Goal: Task Accomplishment & Management: Manage account settings

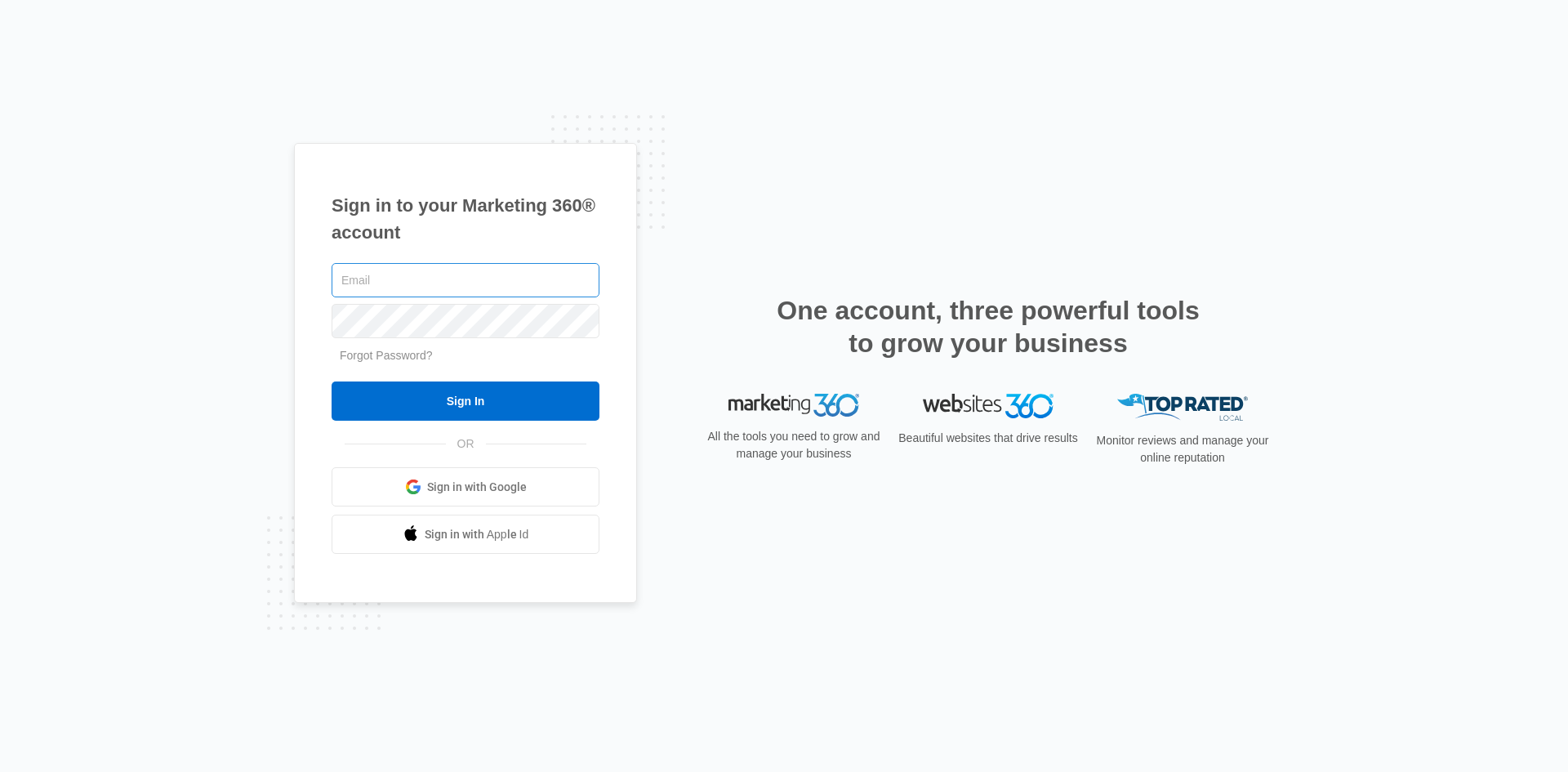
click at [475, 284] on input "text" at bounding box center [465, 280] width 268 height 34
type input "harrison.george@stretchu.com"
click at [421, 484] on span at bounding box center [413, 487] width 16 height 16
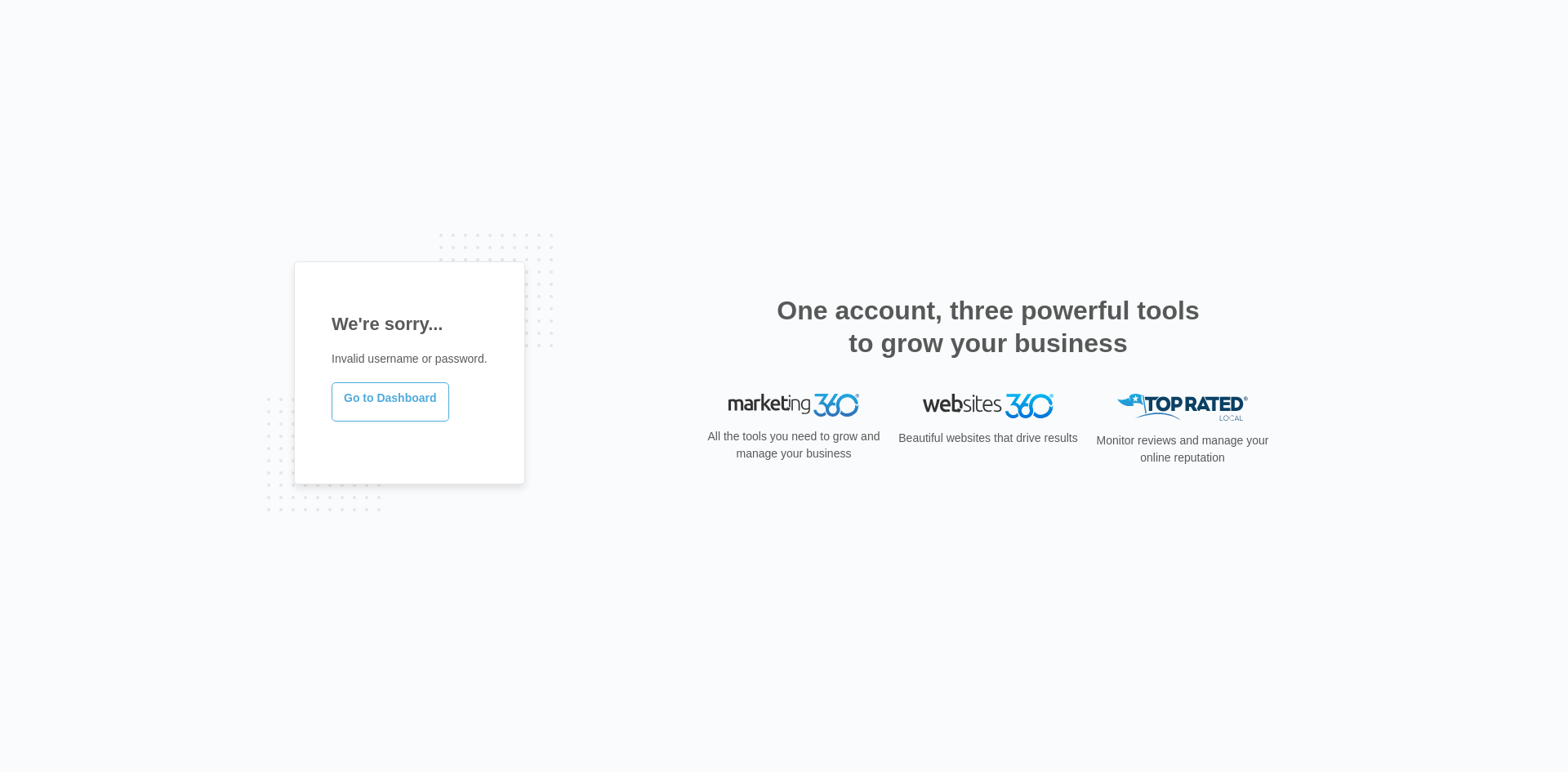
click at [402, 396] on link "Go to Dashboard" at bounding box center [390, 402] width 118 height 39
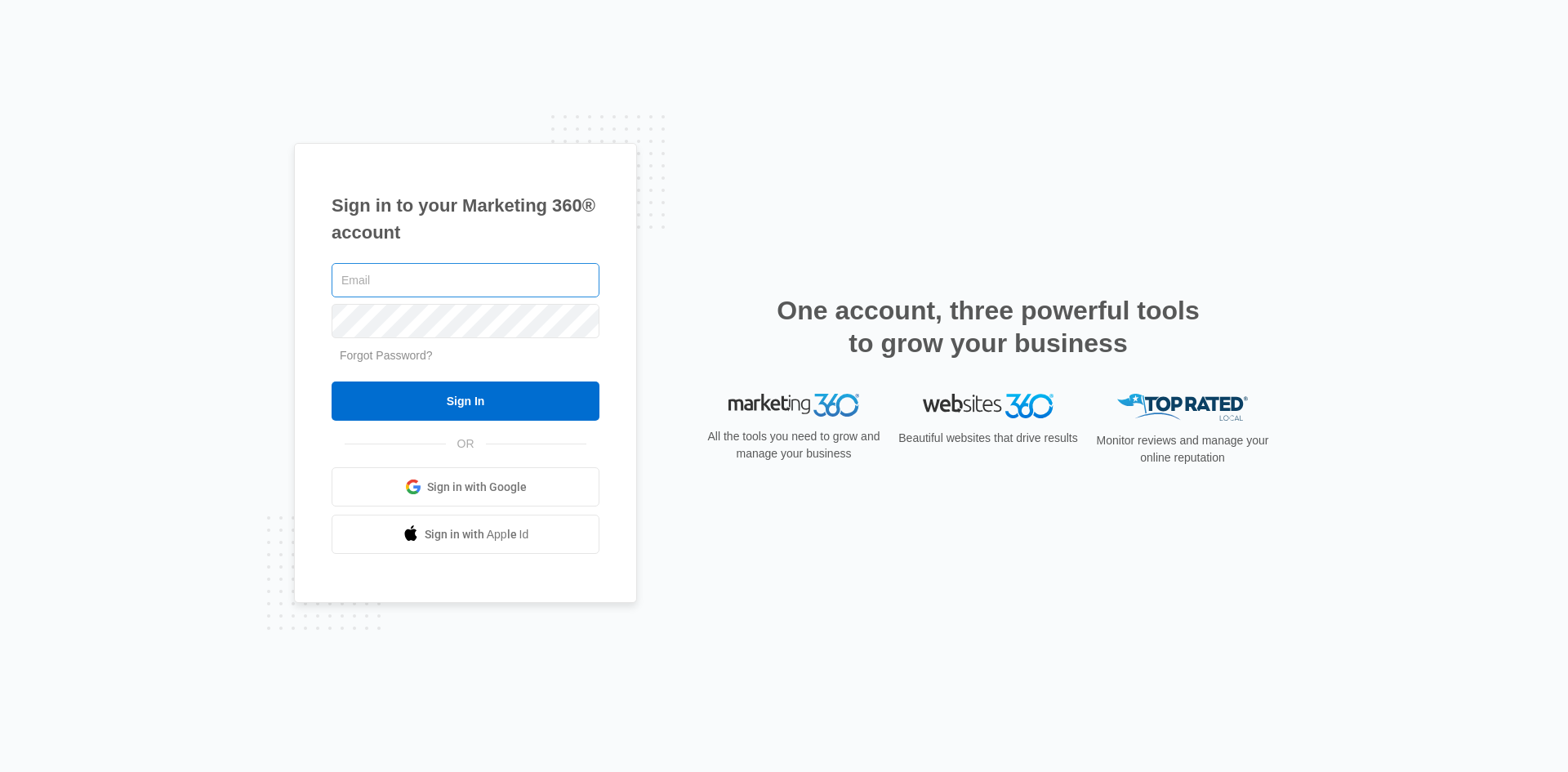
click at [398, 288] on input "text" at bounding box center [465, 280] width 268 height 34
type input "[PERSON_NAME][DOMAIN_NAME][EMAIL_ADDRESS][PERSON_NAME][DOMAIN_NAME]"
click at [331, 381] on input "Sign In" at bounding box center [465, 401] width 268 height 39
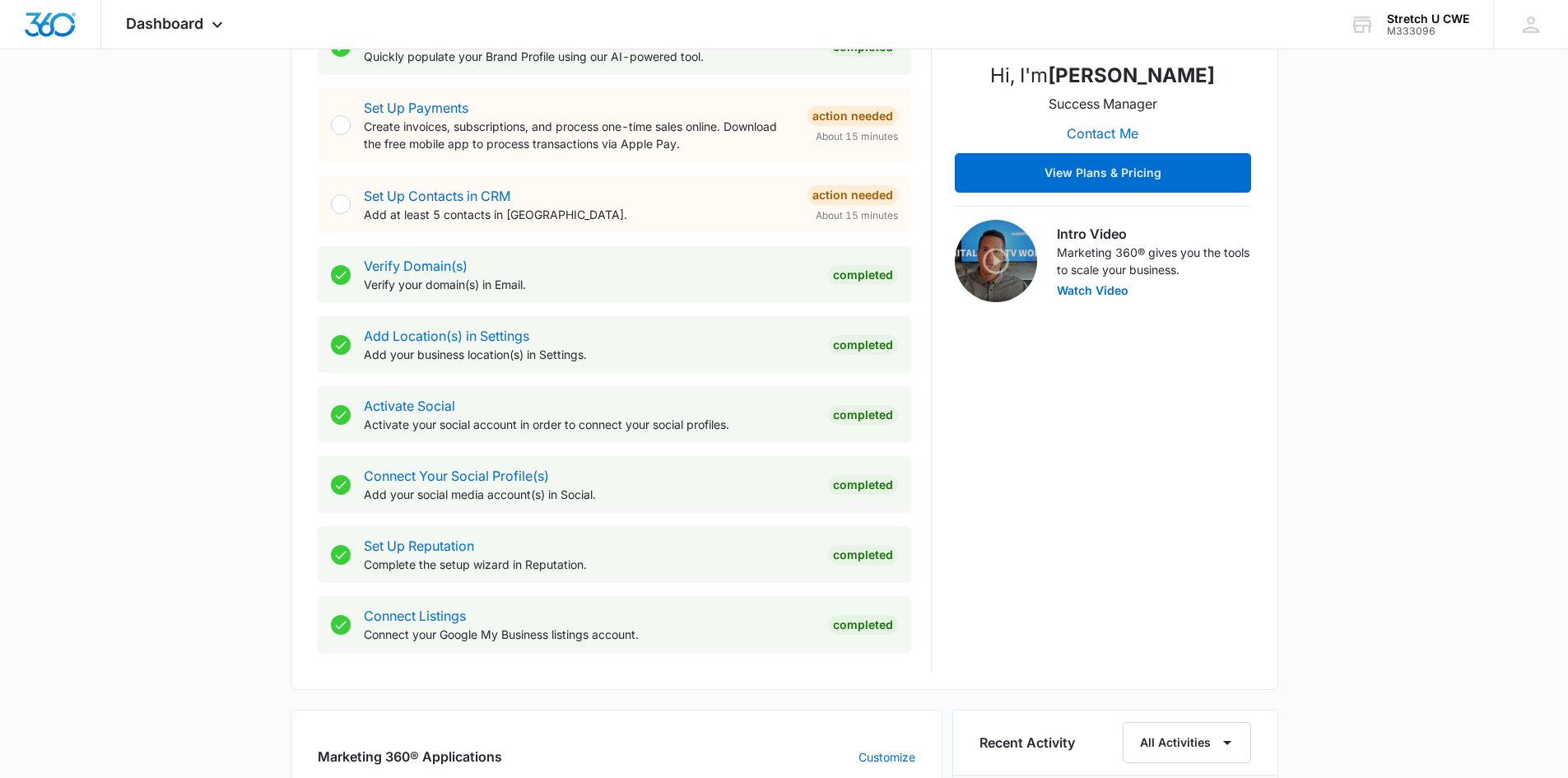
scroll to position [364, 0]
click at [533, 409] on div "Activate Social Activate your social account in order to connect your social pr…" at bounding box center [589, 413] width 451 height 37
click at [403, 417] on p "Activate your social account in order to connect your social profiles." at bounding box center [589, 423] width 451 height 17
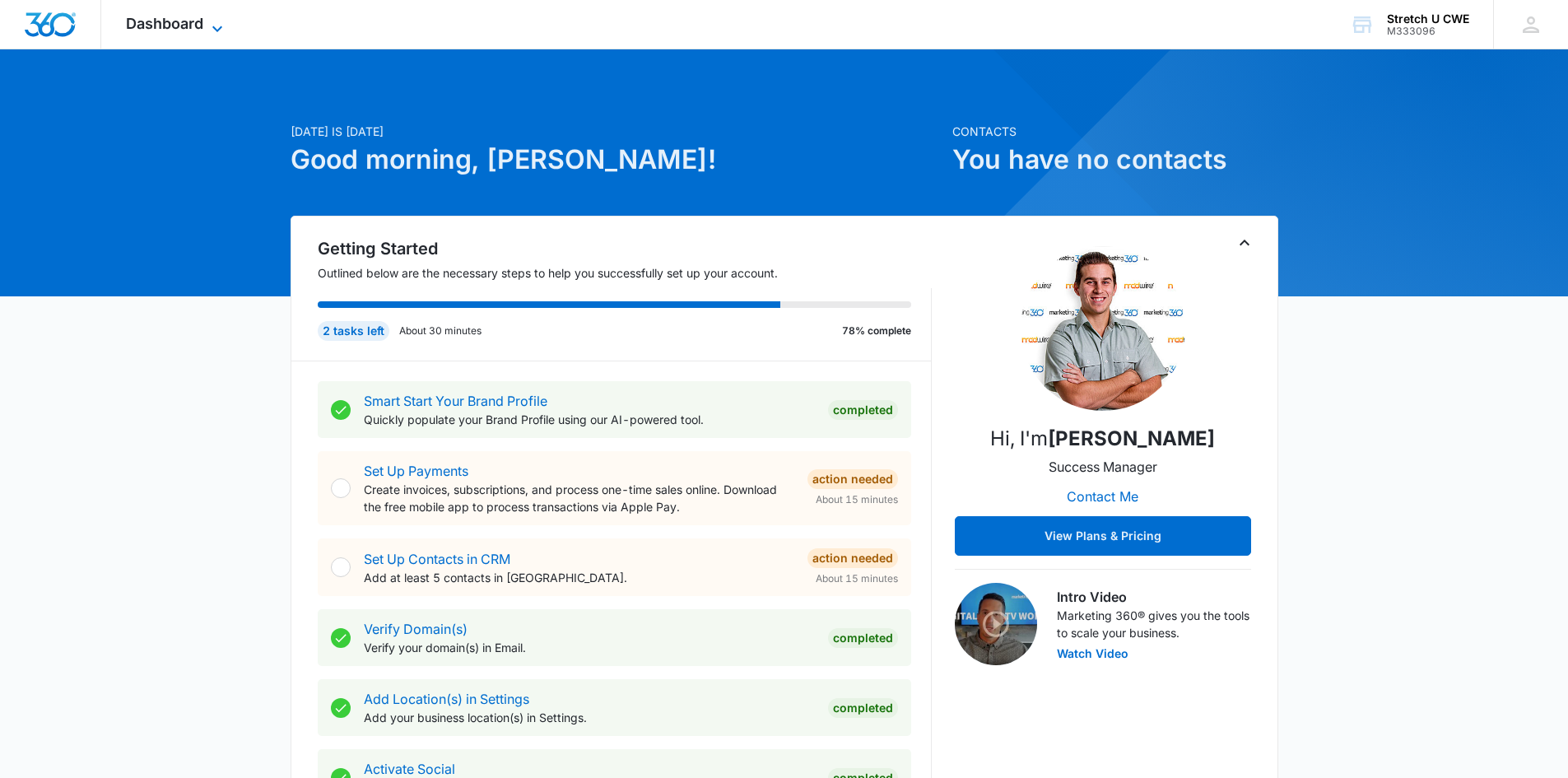
click at [220, 21] on icon at bounding box center [217, 29] width 20 height 20
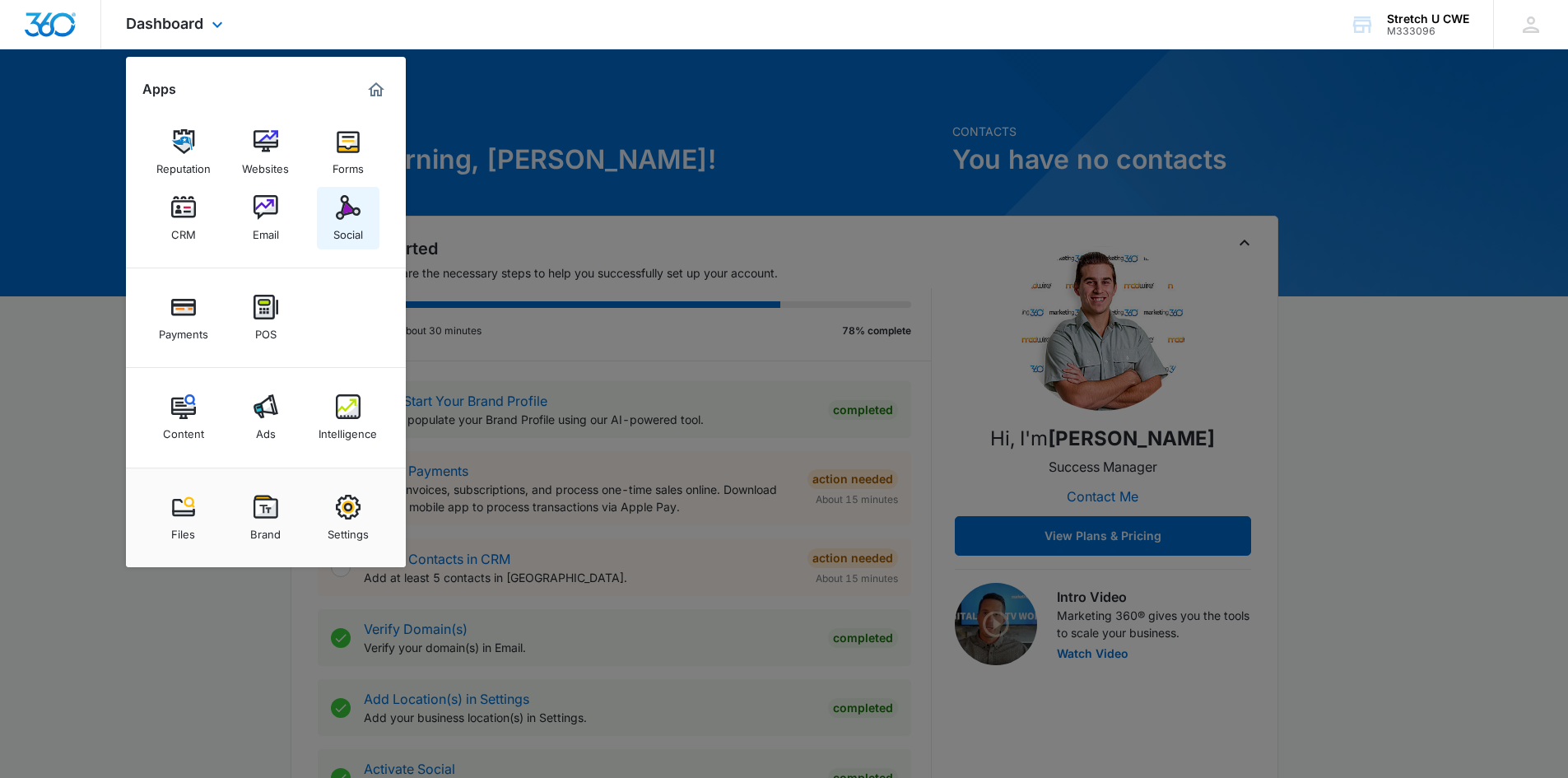
click at [356, 203] on img at bounding box center [348, 207] width 25 height 25
